Goal: Use online tool/utility: Utilize a website feature to perform a specific function

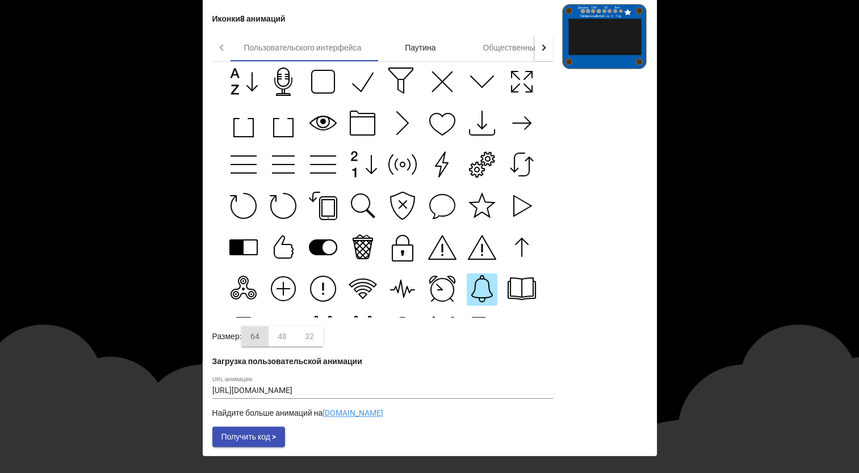
click at [412, 51] on font "Паутина" at bounding box center [420, 47] width 31 height 9
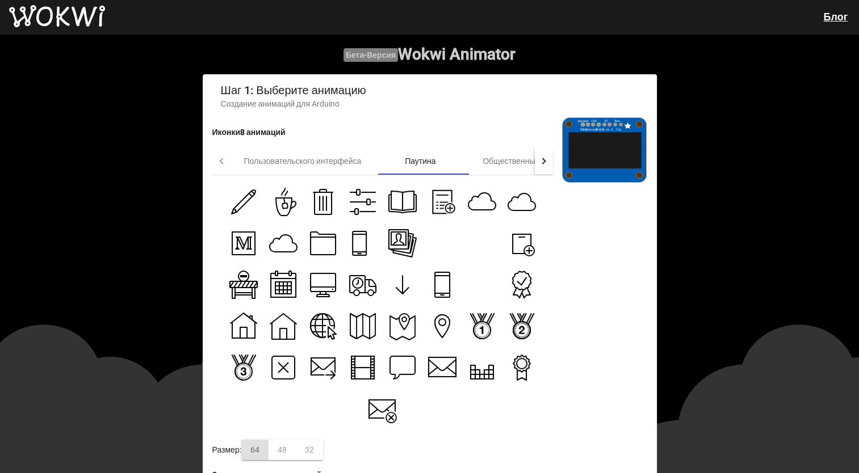
scroll to position [57, 0]
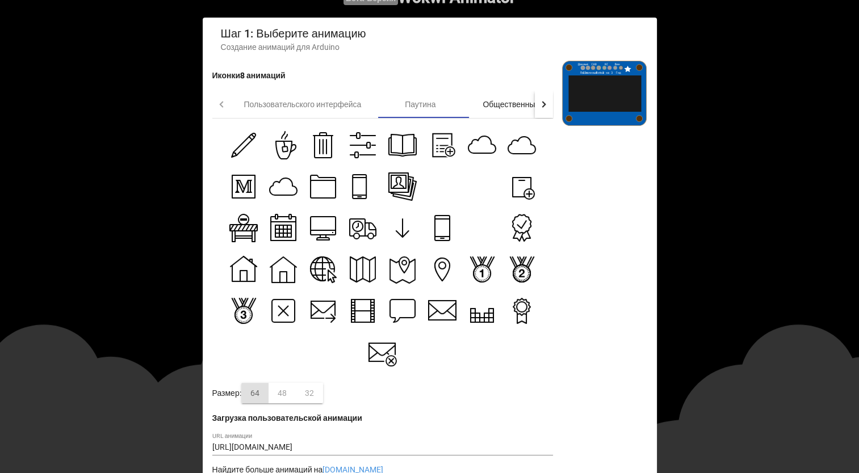
click at [488, 100] on div "Общественный" at bounding box center [510, 104] width 91 height 27
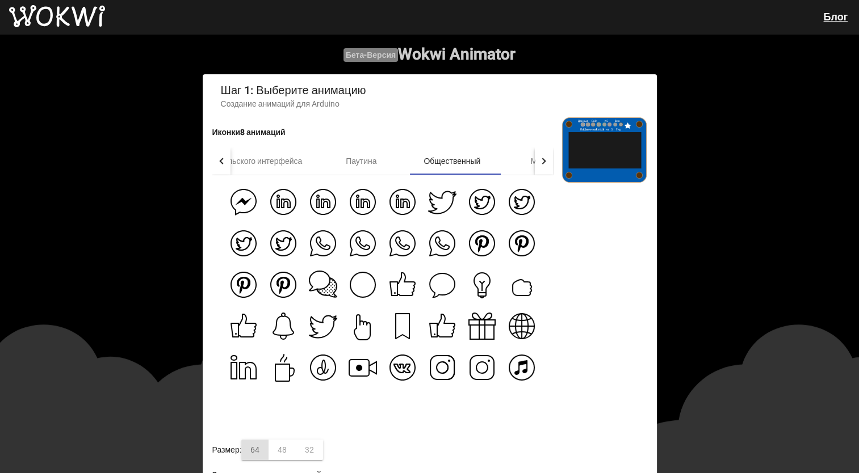
scroll to position [0, 0]
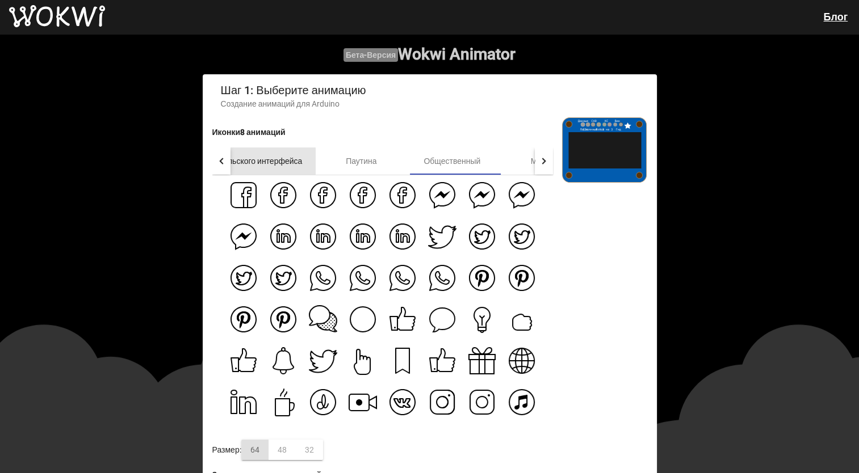
click at [280, 155] on div "Пользовательского интерфейса" at bounding box center [243, 161] width 145 height 27
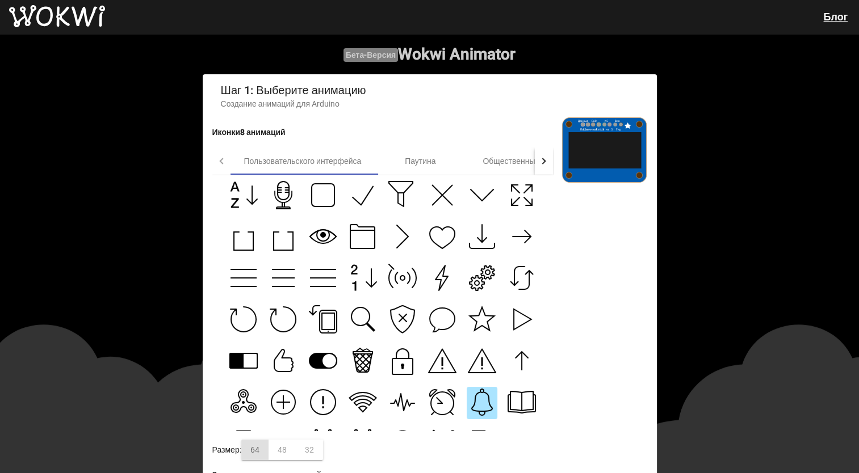
click at [393, 287] on icon at bounding box center [402, 278] width 28 height 28
click at [435, 279] on g at bounding box center [441, 277] width 27 height 27
click at [510, 204] on icon at bounding box center [521, 195] width 28 height 28
click at [481, 366] on icon at bounding box center [482, 361] width 28 height 28
click at [442, 373] on icon at bounding box center [442, 361] width 28 height 24
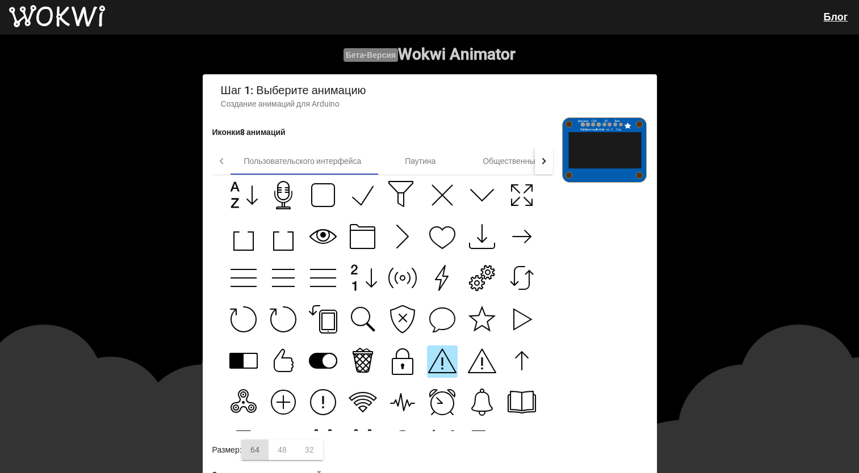
click at [406, 378] on button at bounding box center [402, 362] width 31 height 32
click at [477, 411] on icon at bounding box center [482, 401] width 20 height 19
click at [489, 165] on font "Общественный" at bounding box center [510, 161] width 57 height 9
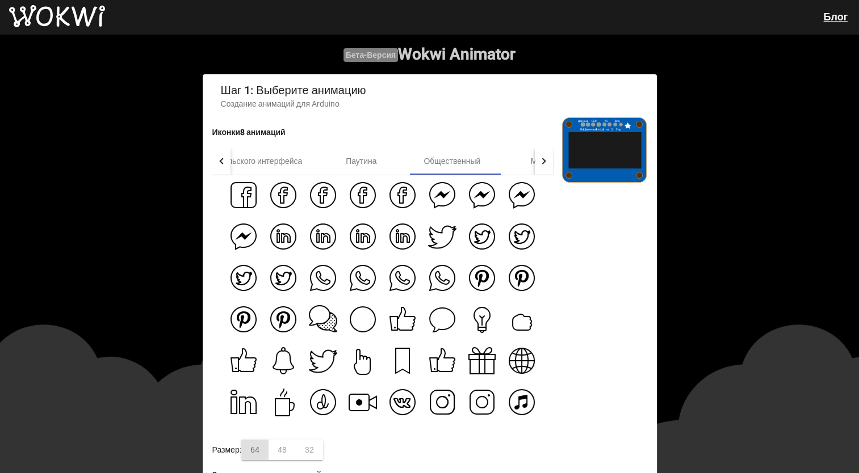
click at [309, 279] on icon at bounding box center [323, 278] width 28 height 28
click at [295, 173] on div "Пользовательского интерфейса" at bounding box center [243, 161] width 145 height 27
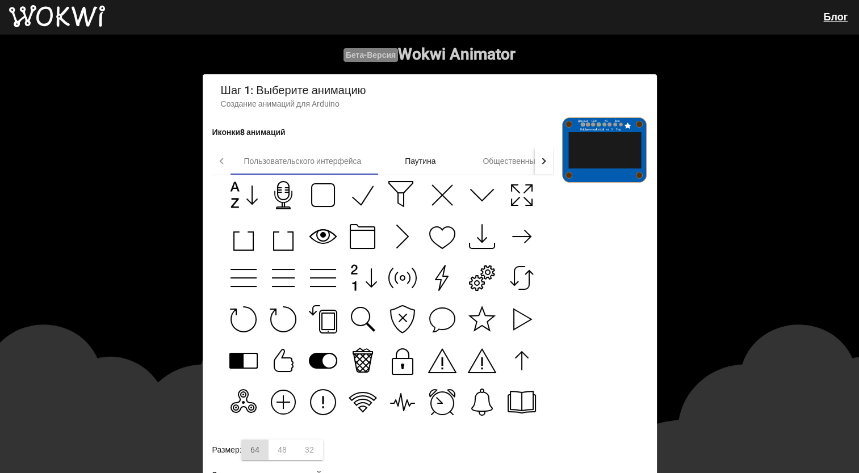
click at [425, 160] on font "Паутина" at bounding box center [420, 161] width 31 height 9
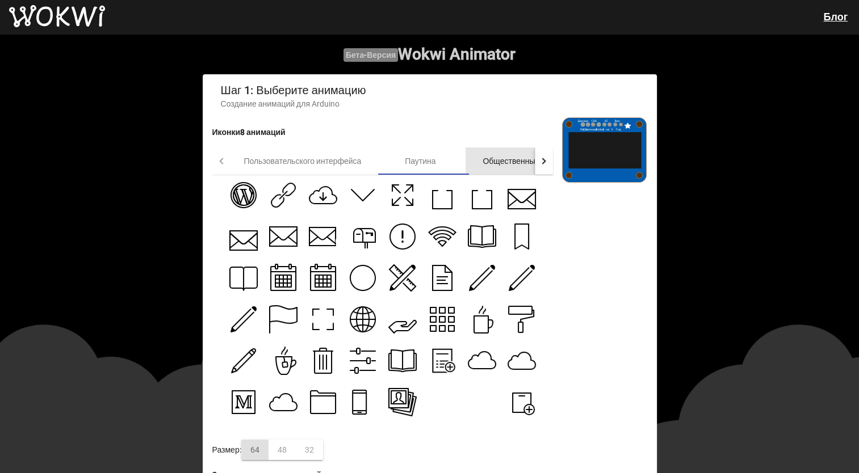
click at [499, 166] on font "Общественный" at bounding box center [510, 161] width 57 height 9
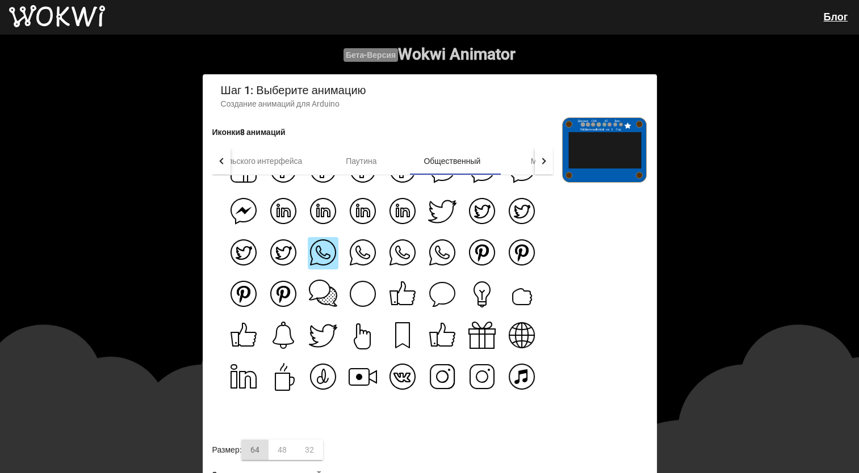
scroll to position [39, 0]
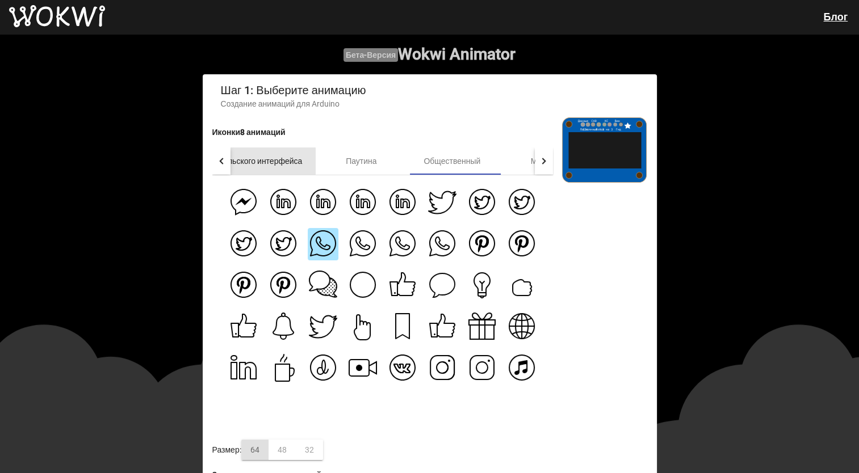
click at [297, 166] on font "Пользовательского интерфейса" at bounding box center [243, 161] width 117 height 9
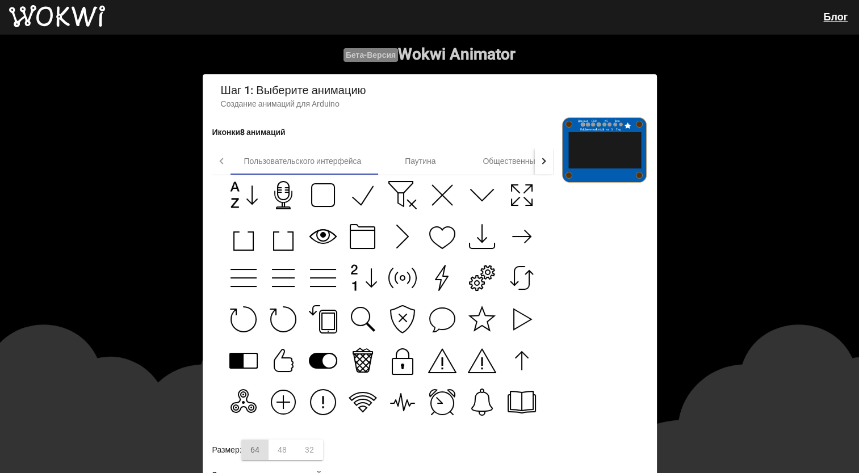
click at [395, 192] on icon at bounding box center [401, 187] width 24 height 11
click at [312, 188] on g at bounding box center [323, 195] width 23 height 23
click at [352, 194] on icon at bounding box center [362, 195] width 28 height 28
click at [484, 287] on icon at bounding box center [482, 278] width 28 height 28
click at [514, 270] on icon at bounding box center [521, 278] width 28 height 28
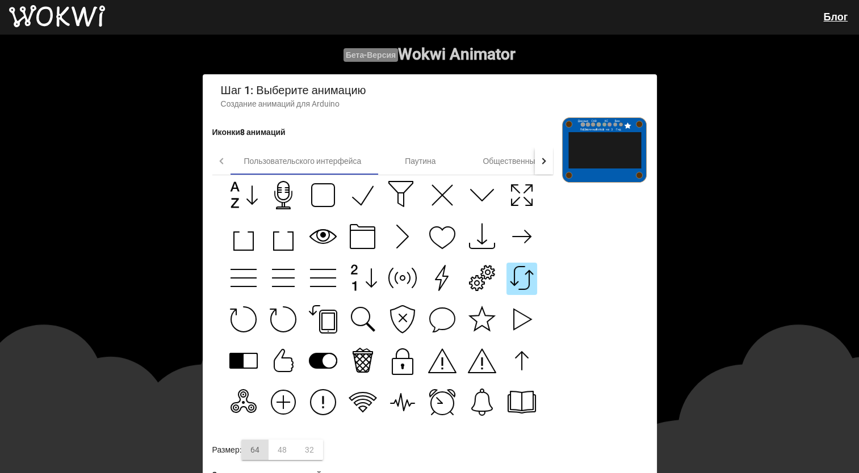
click at [479, 246] on icon at bounding box center [482, 236] width 28 height 28
click at [442, 195] on icon at bounding box center [442, 195] width 28 height 28
click at [435, 234] on g at bounding box center [440, 235] width 25 height 26
click at [428, 292] on icon at bounding box center [442, 278] width 28 height 28
click at [404, 287] on icon at bounding box center [402, 278] width 28 height 28
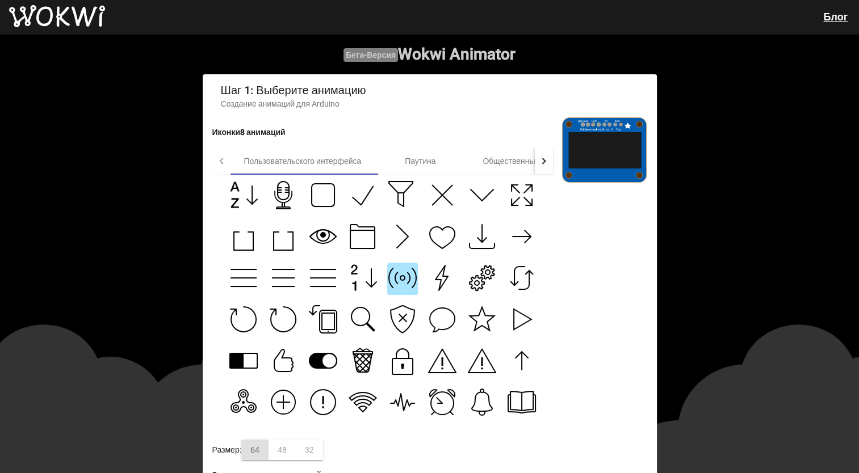
click at [407, 254] on button at bounding box center [402, 237] width 31 height 32
click at [403, 212] on button at bounding box center [402, 196] width 31 height 32
click at [401, 333] on icon at bounding box center [402, 319] width 24 height 27
click at [448, 332] on icon at bounding box center [442, 319] width 28 height 28
click at [494, 331] on div at bounding box center [382, 302] width 340 height 255
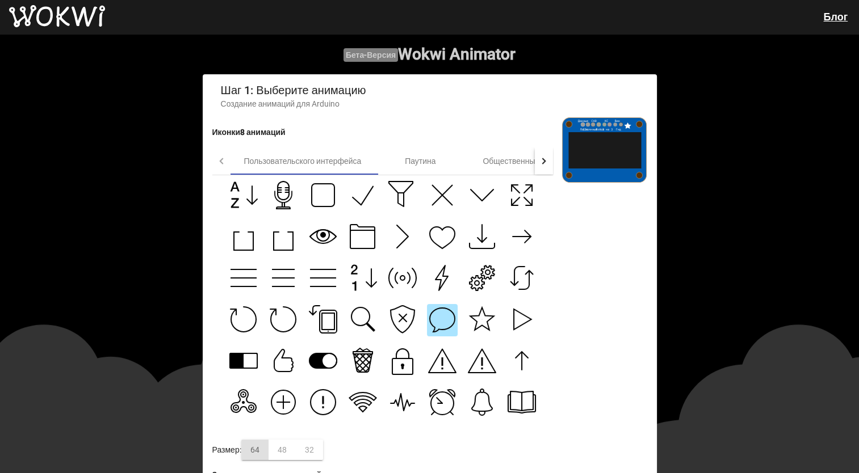
click at [474, 322] on icon at bounding box center [482, 318] width 26 height 24
click at [507, 325] on icon at bounding box center [521, 319] width 28 height 28
click at [451, 254] on button at bounding box center [442, 237] width 31 height 32
click at [472, 270] on icon at bounding box center [482, 278] width 28 height 28
click at [451, 283] on icon at bounding box center [442, 278] width 28 height 28
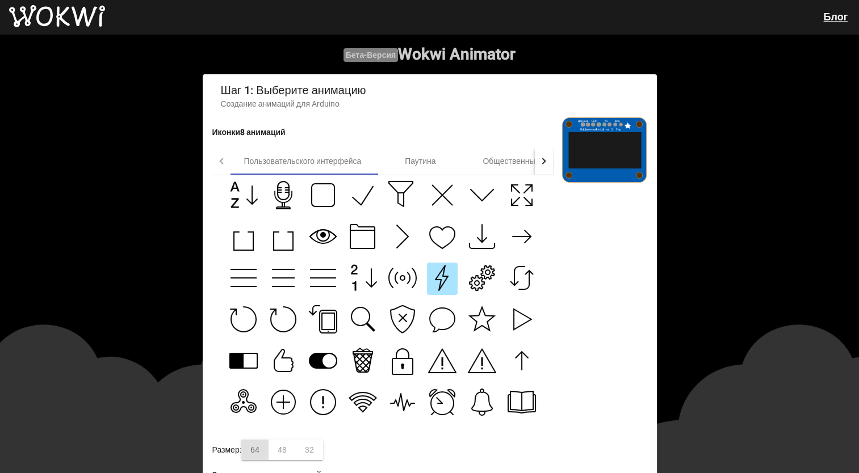
click at [455, 277] on div at bounding box center [382, 302] width 340 height 255
drag, startPoint x: 455, startPoint y: 277, endPoint x: 447, endPoint y: 287, distance: 12.9
click at [447, 287] on icon at bounding box center [442, 278] width 28 height 28
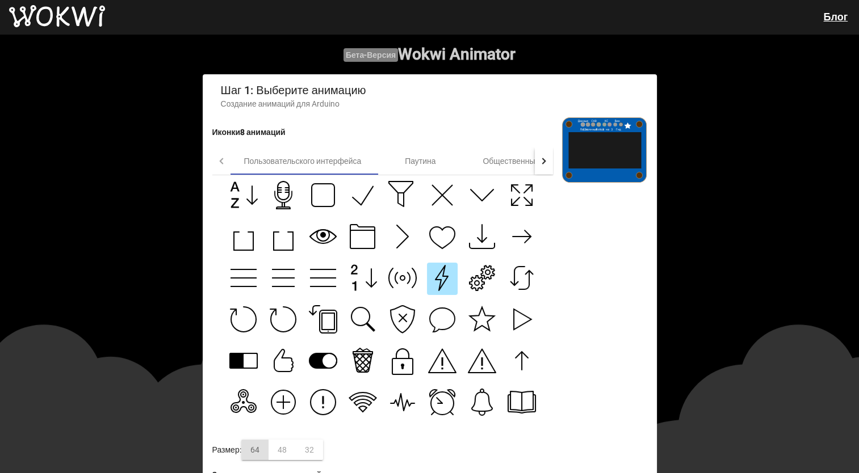
drag, startPoint x: 447, startPoint y: 287, endPoint x: 478, endPoint y: 292, distance: 31.5
click at [478, 292] on icon at bounding box center [482, 278] width 28 height 28
click at [480, 292] on icon at bounding box center [482, 278] width 28 height 28
click at [440, 267] on button at bounding box center [442, 279] width 31 height 32
click at [230, 368] on g at bounding box center [243, 361] width 27 height 15
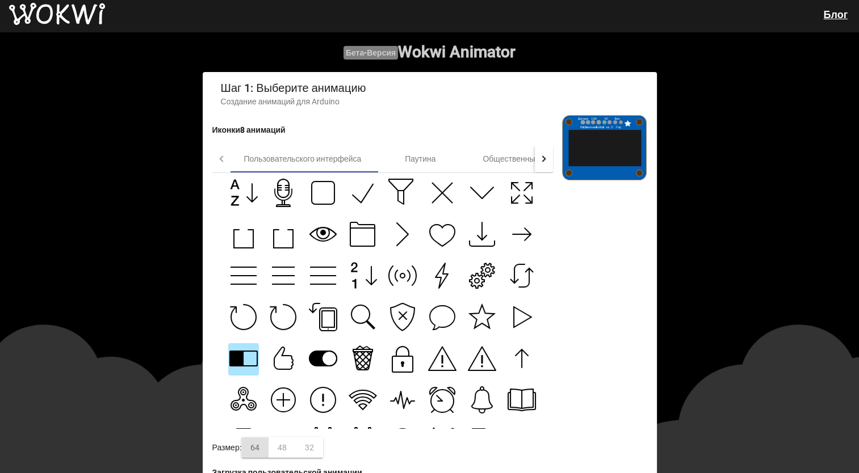
scroll to position [0, 0]
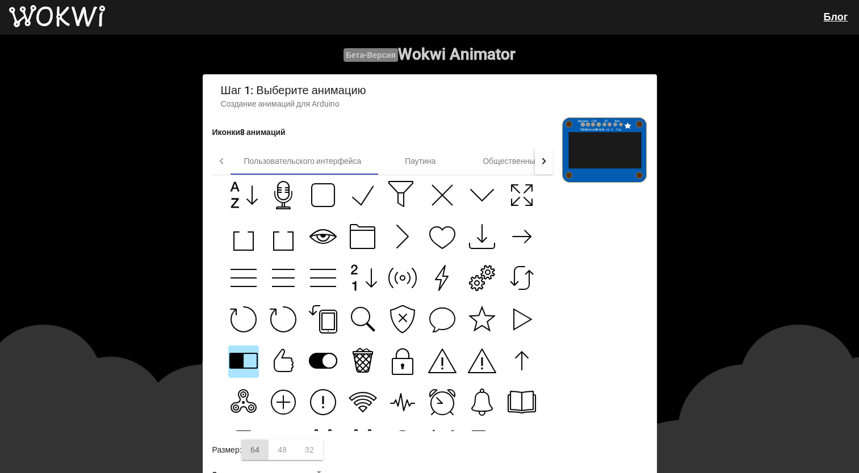
click at [322, 238] on g at bounding box center [322, 233] width 27 height 22
click at [484, 292] on icon at bounding box center [482, 278] width 28 height 28
type input "[URL][DOMAIN_NAME]"
